Goal: Information Seeking & Learning: Learn about a topic

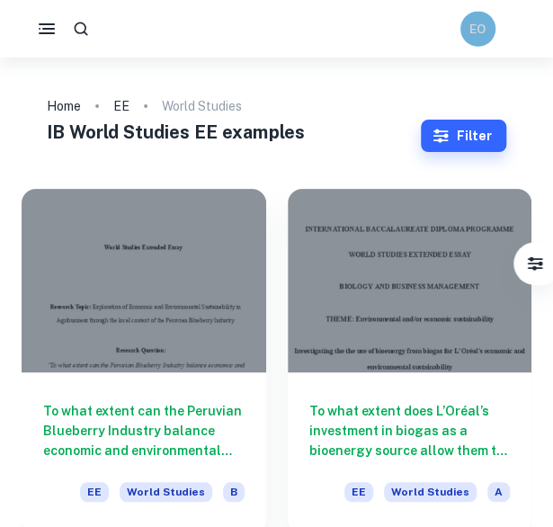
click at [482, 39] on div "EO" at bounding box center [477, 28] width 35 height 35
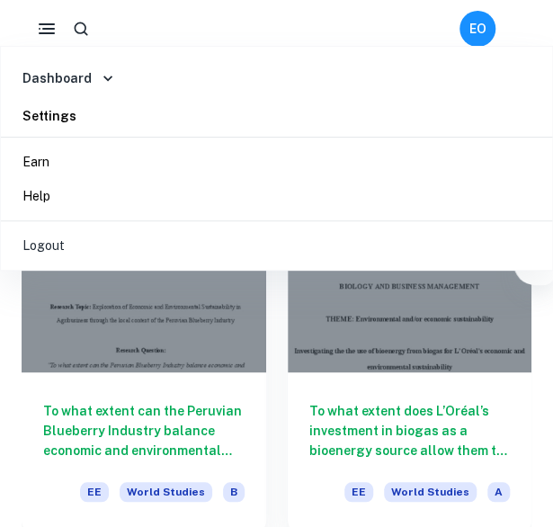
click at [102, 84] on icon at bounding box center [108, 78] width 18 height 18
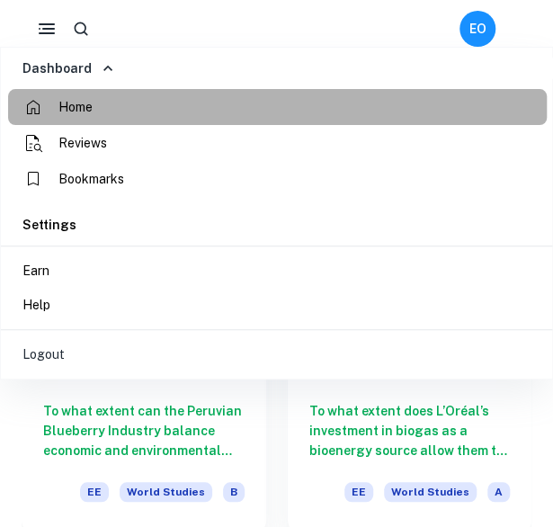
click at [95, 107] on li "Home" at bounding box center [277, 107] width 539 height 36
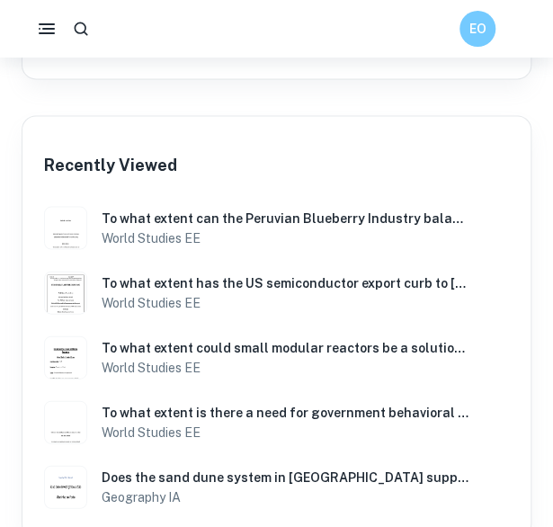
scroll to position [760, 0]
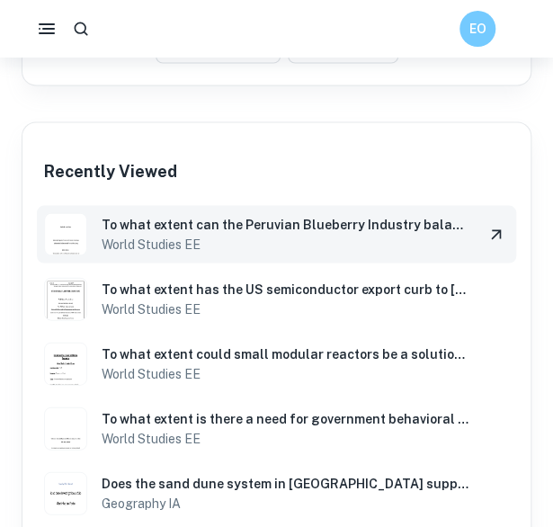
click at [99, 246] on div "To what extent can the Peruvian Blueberry Industry balance economic and environ…" at bounding box center [276, 234] width 479 height 58
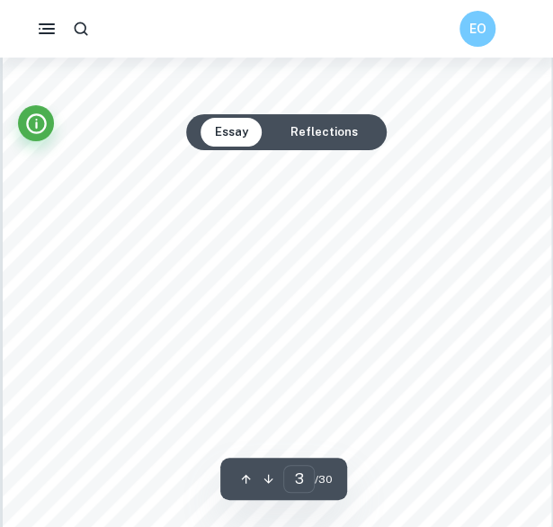
scroll to position [1689, 0]
type input "3"
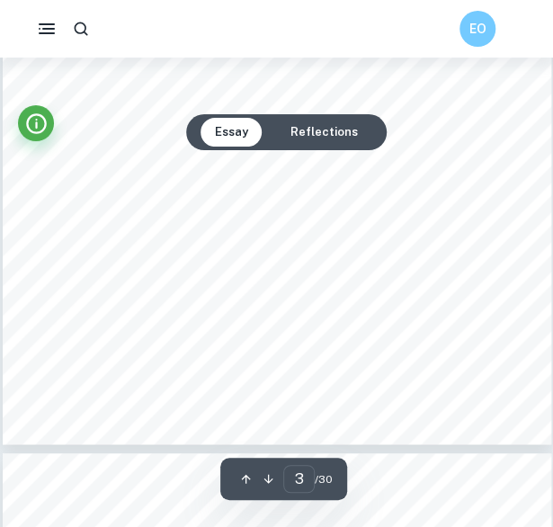
scroll to position [1964, 0]
